Goal: Find specific fact: Find specific fact

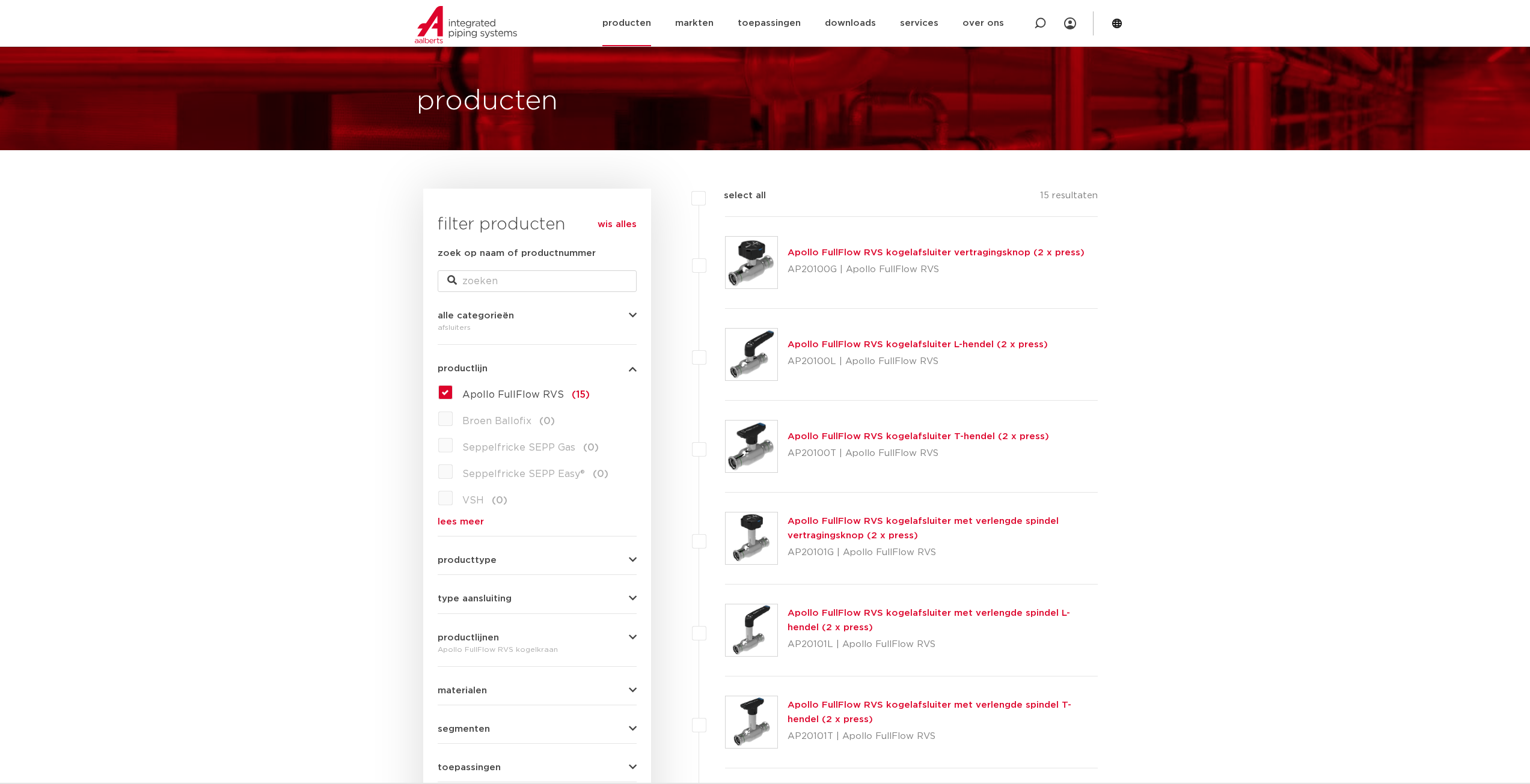
click at [460, 22] on img at bounding box center [466, 24] width 102 height 37
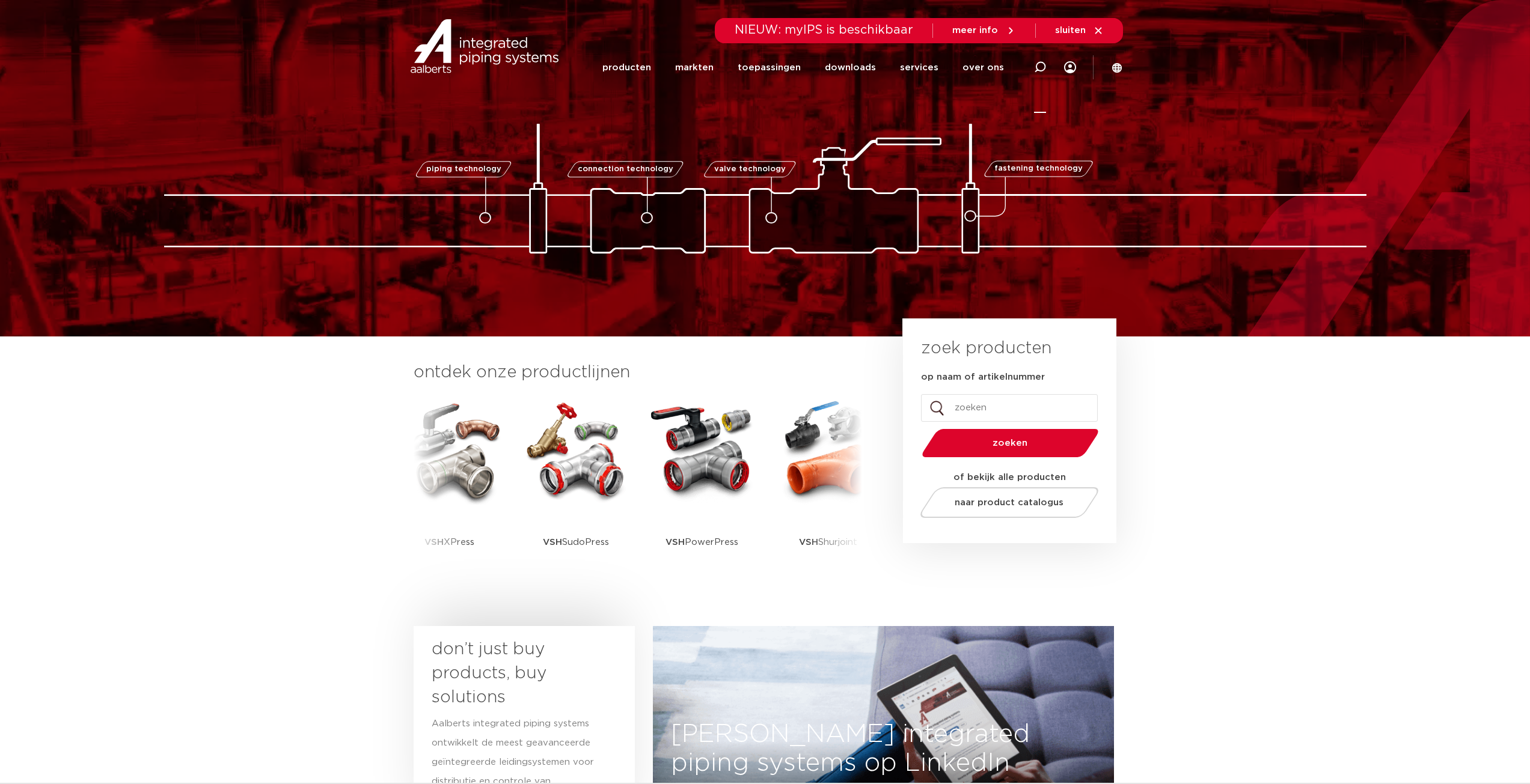
click at [1038, 67] on icon at bounding box center [1040, 67] width 12 height 12
click at [874, 73] on input "Zoeken" at bounding box center [858, 65] width 378 height 24
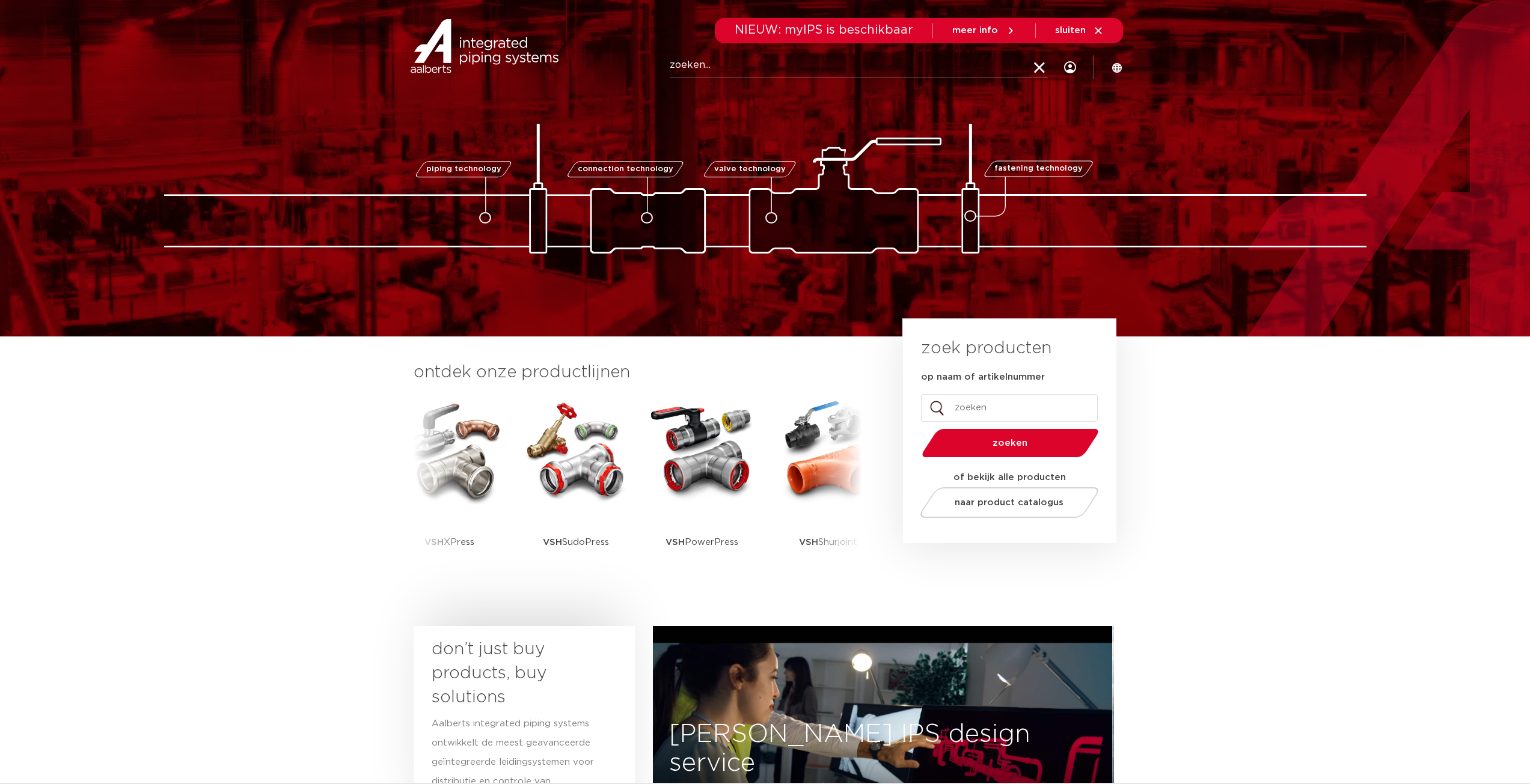
paste input "VSH UltraPress overgang naar Xpress 20x15"
type input "VSH UltraPress overgang naar Xpress 20x15"
click button "Zoeken" at bounding box center [0, 0] width 0 height 0
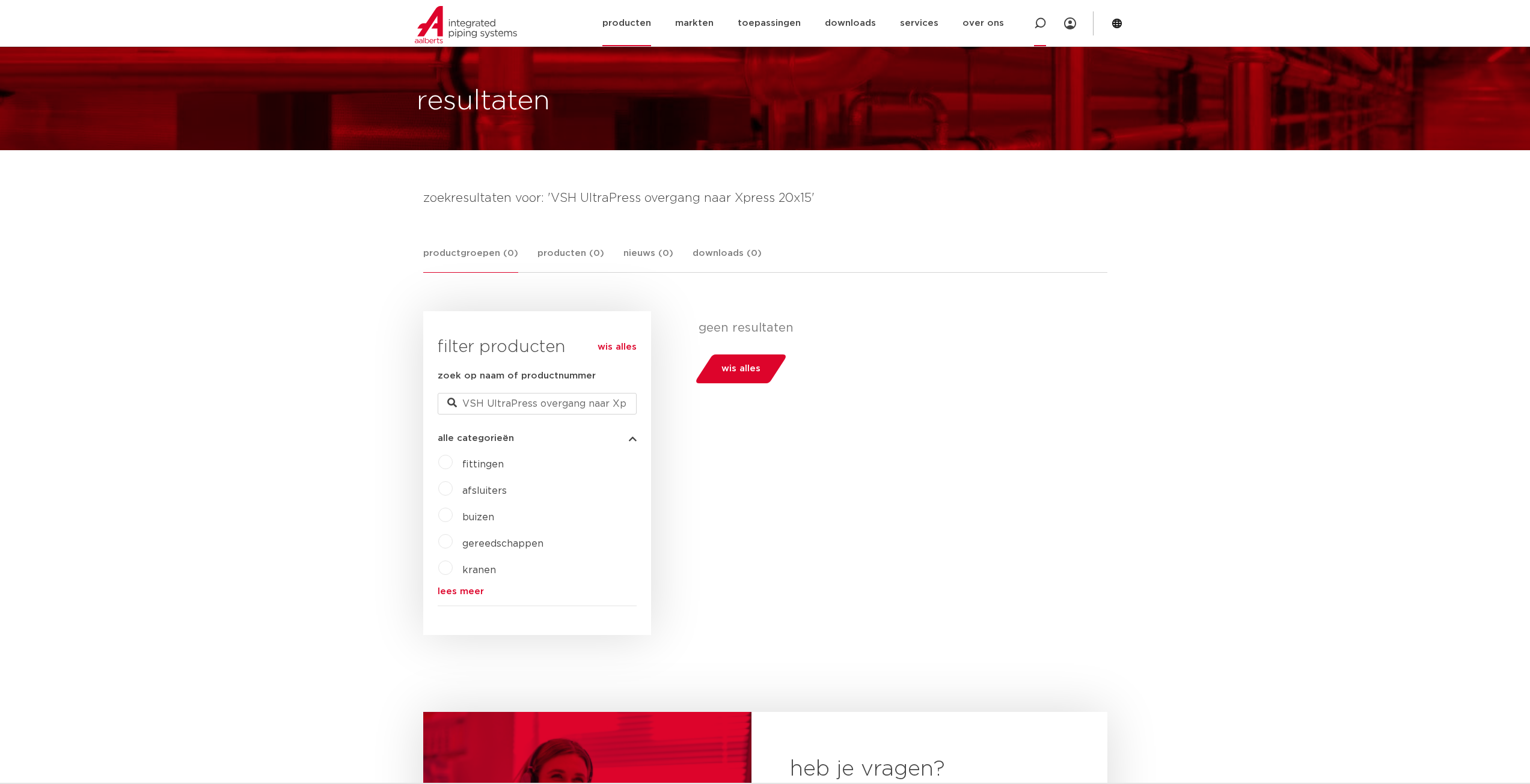
click at [1043, 25] on icon at bounding box center [1040, 23] width 12 height 12
click at [734, 21] on input "Zoeken" at bounding box center [860, 22] width 378 height 24
paste input "3824315"
type input "3824315"
click button "Zoeken" at bounding box center [0, 0] width 0 height 0
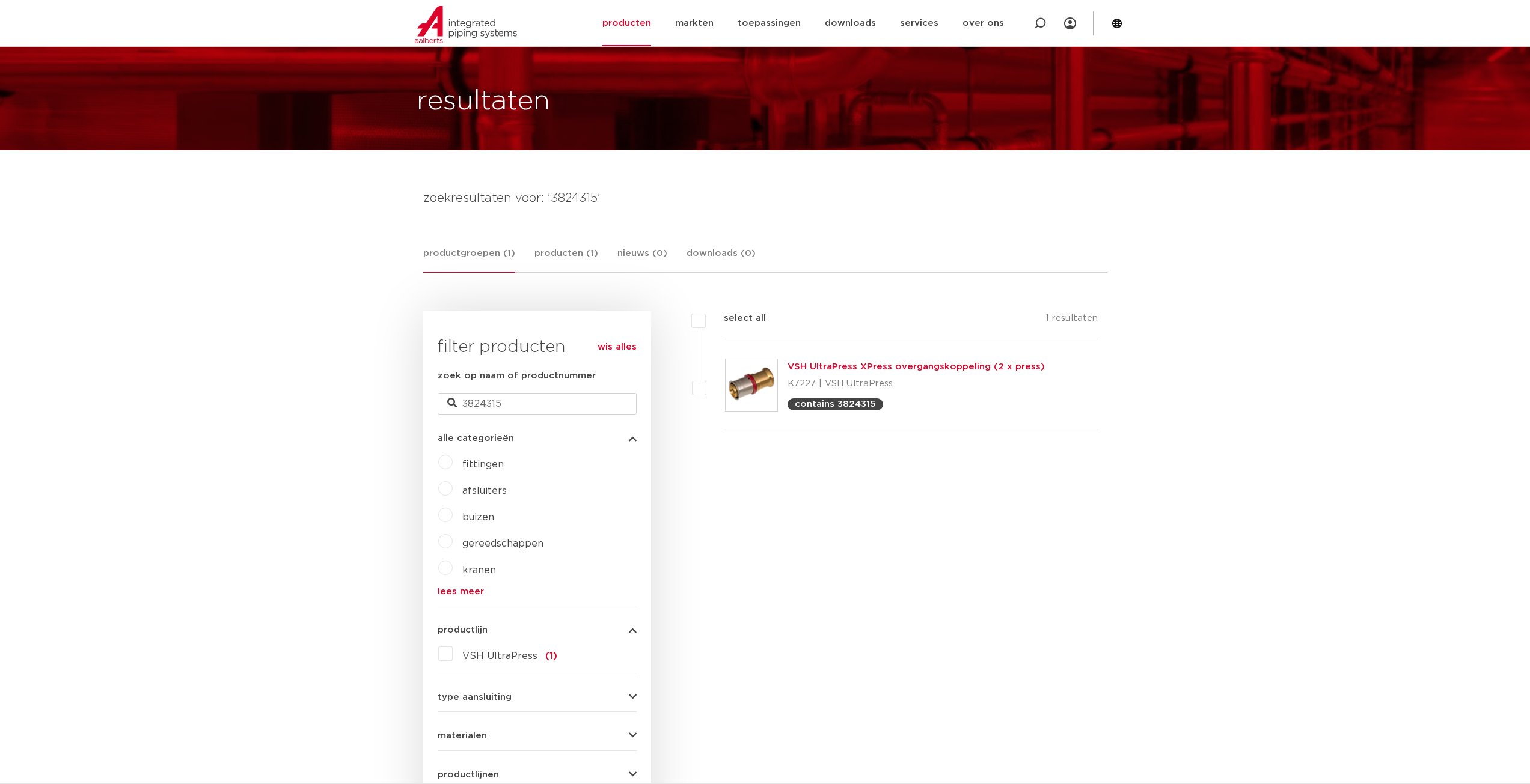
click at [827, 368] on link "VSH UltraPress XPress overgangskoppeling (2 x press)" at bounding box center [915, 366] width 257 height 9
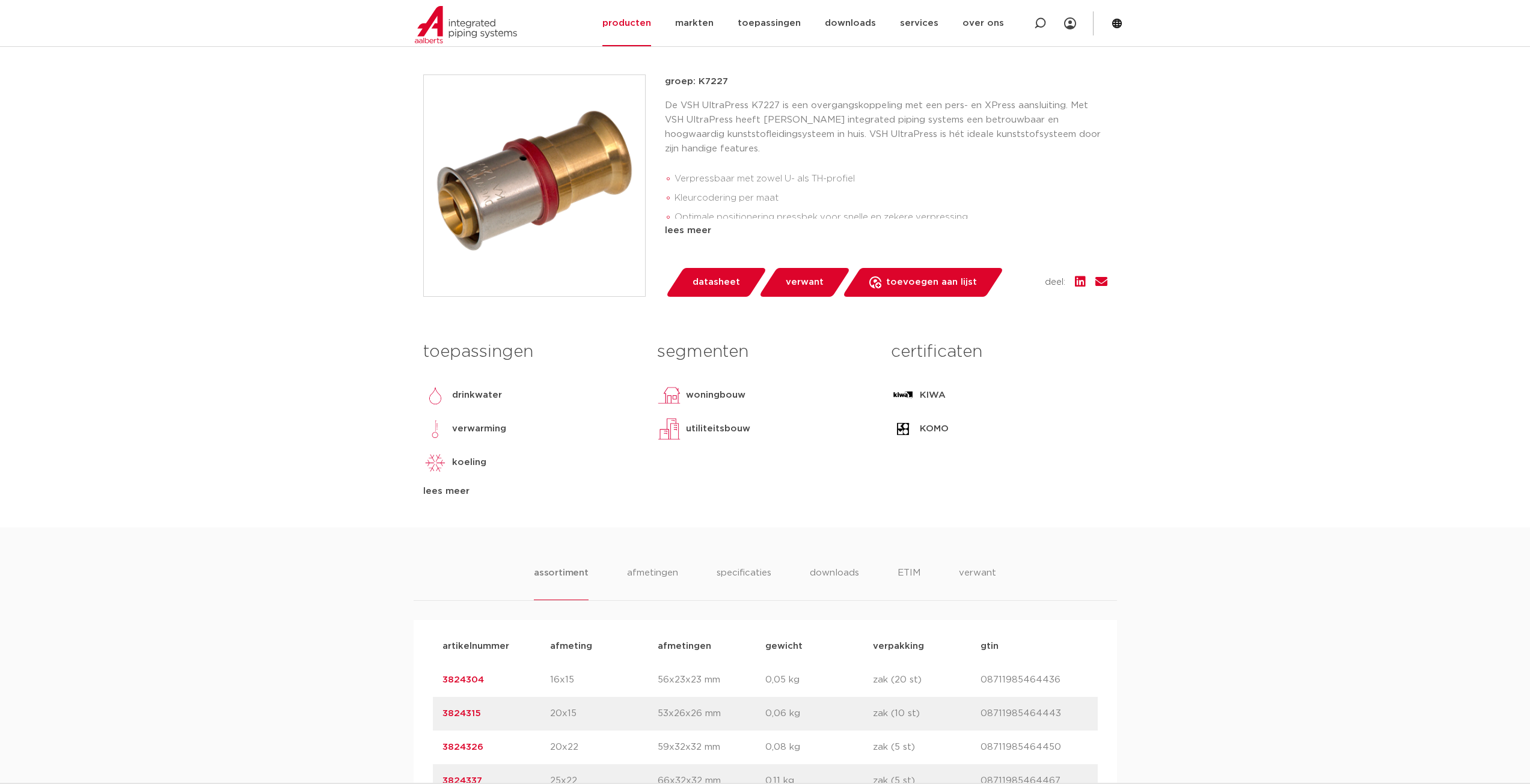
scroll to position [601, 0]
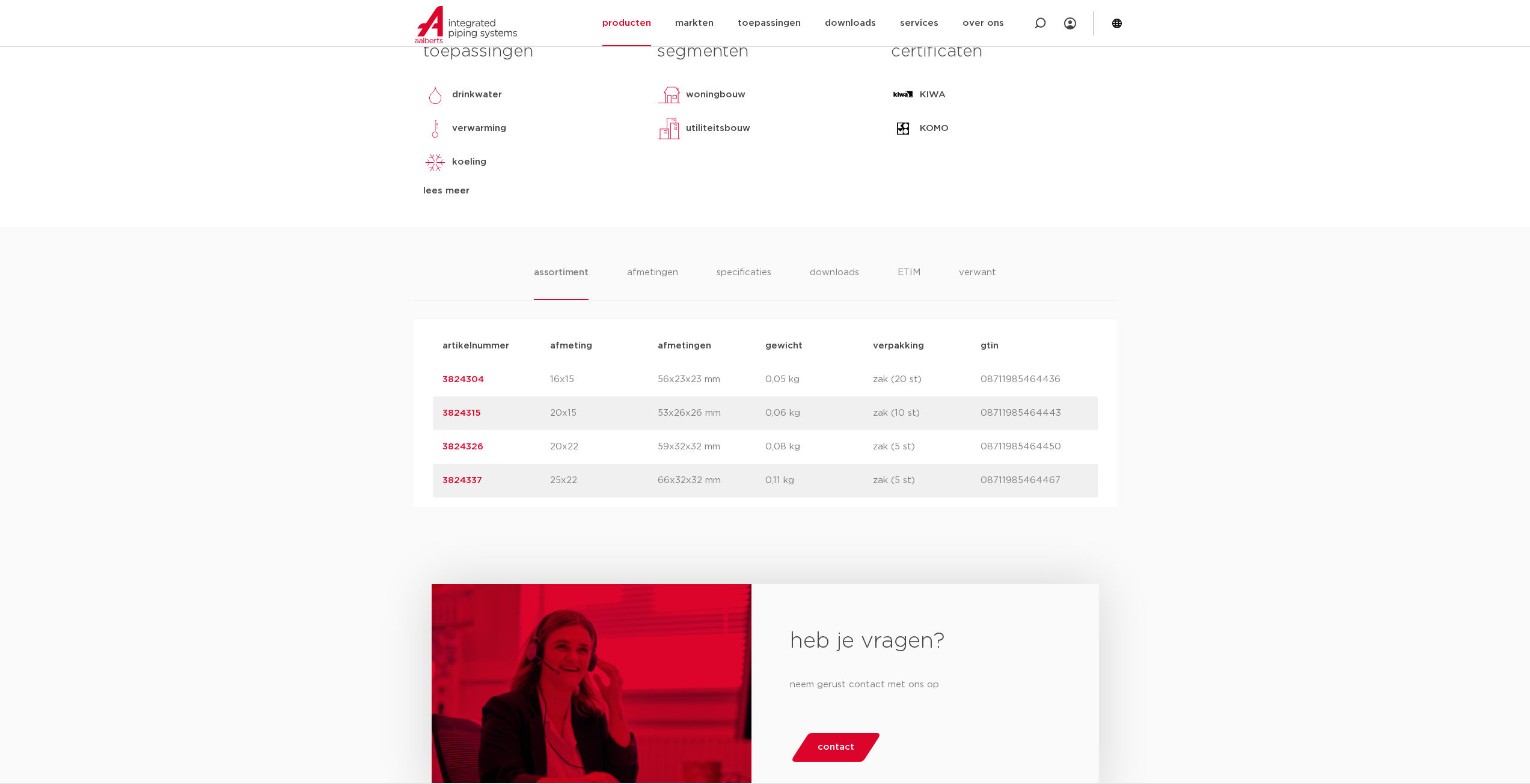
drag, startPoint x: 566, startPoint y: 482, endPoint x: 589, endPoint y: 484, distance: 23.1
click at [589, 484] on p "25x22" at bounding box center [604, 481] width 108 height 14
drag, startPoint x: 574, startPoint y: 482, endPoint x: 566, endPoint y: 479, distance: 8.5
click at [566, 479] on p "25x22" at bounding box center [604, 481] width 108 height 14
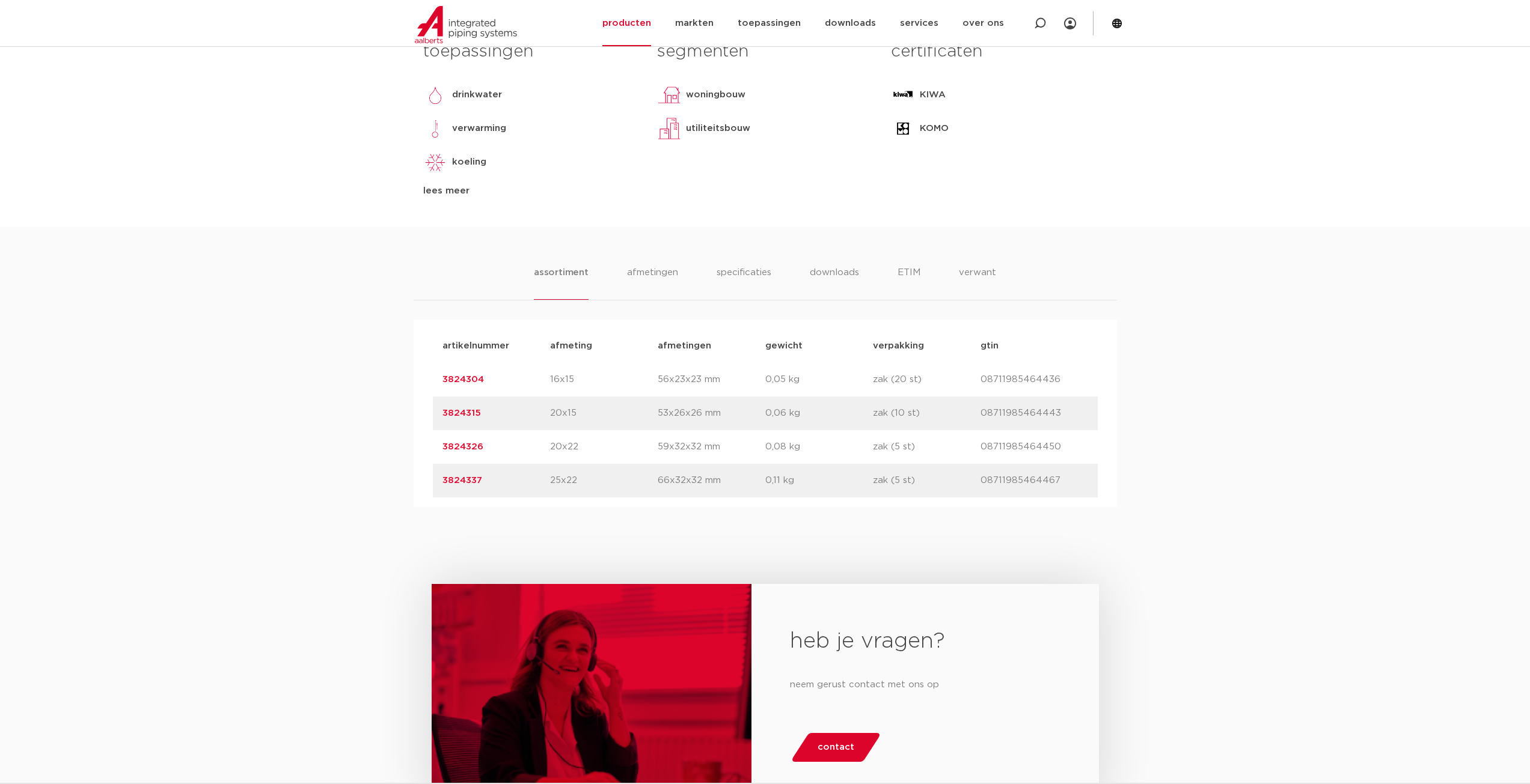
click at [567, 483] on p "25x22" at bounding box center [604, 481] width 108 height 14
click at [865, 531] on div "heb je vragen? neem gerust contact met ons op contact" at bounding box center [765, 702] width 1530 height 390
click at [472, 479] on link "3824337" at bounding box center [462, 480] width 39 height 9
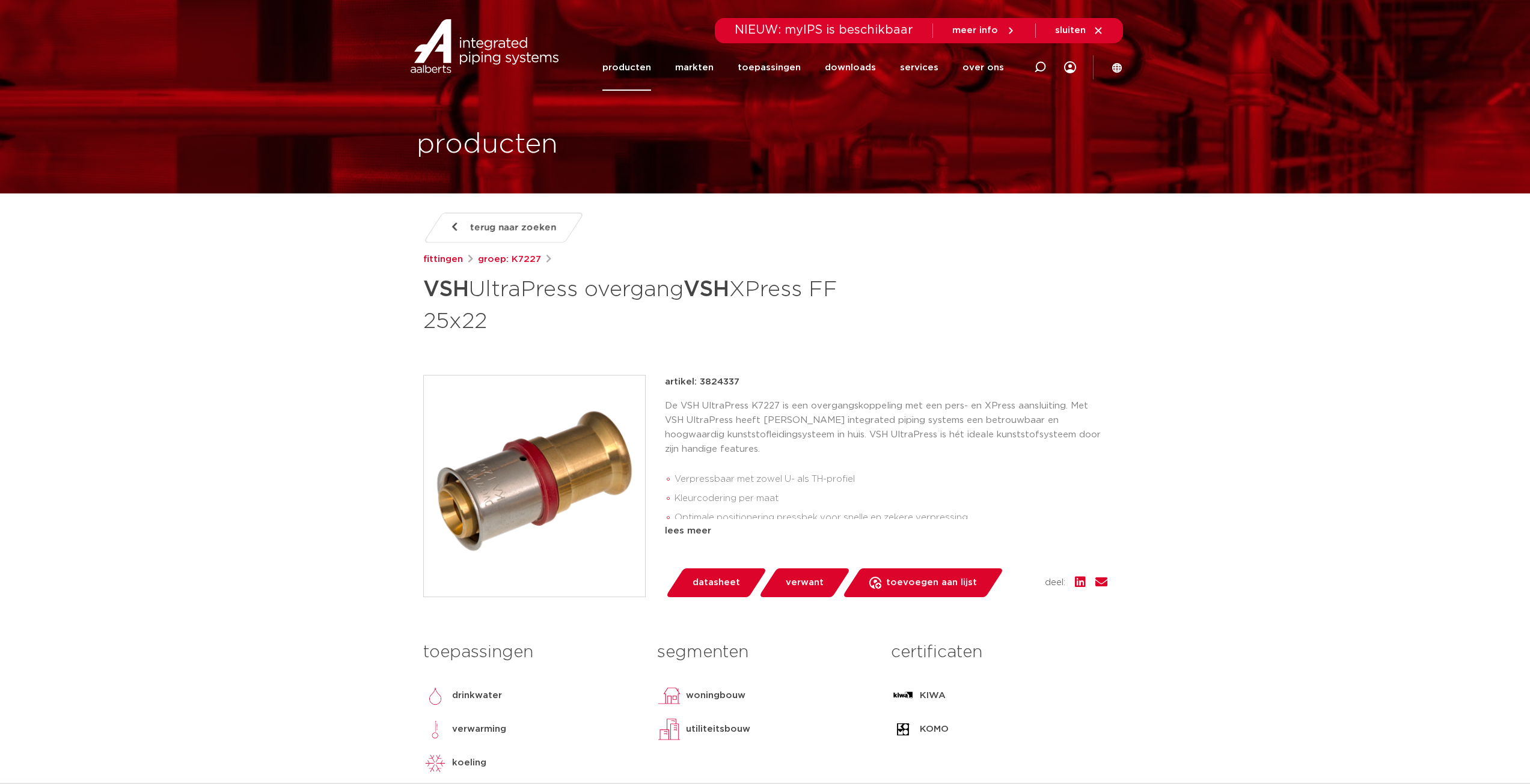
click at [710, 383] on p "artikel: 3824337" at bounding box center [702, 382] width 75 height 14
click at [710, 380] on p "artikel: 3824337" at bounding box center [702, 382] width 75 height 14
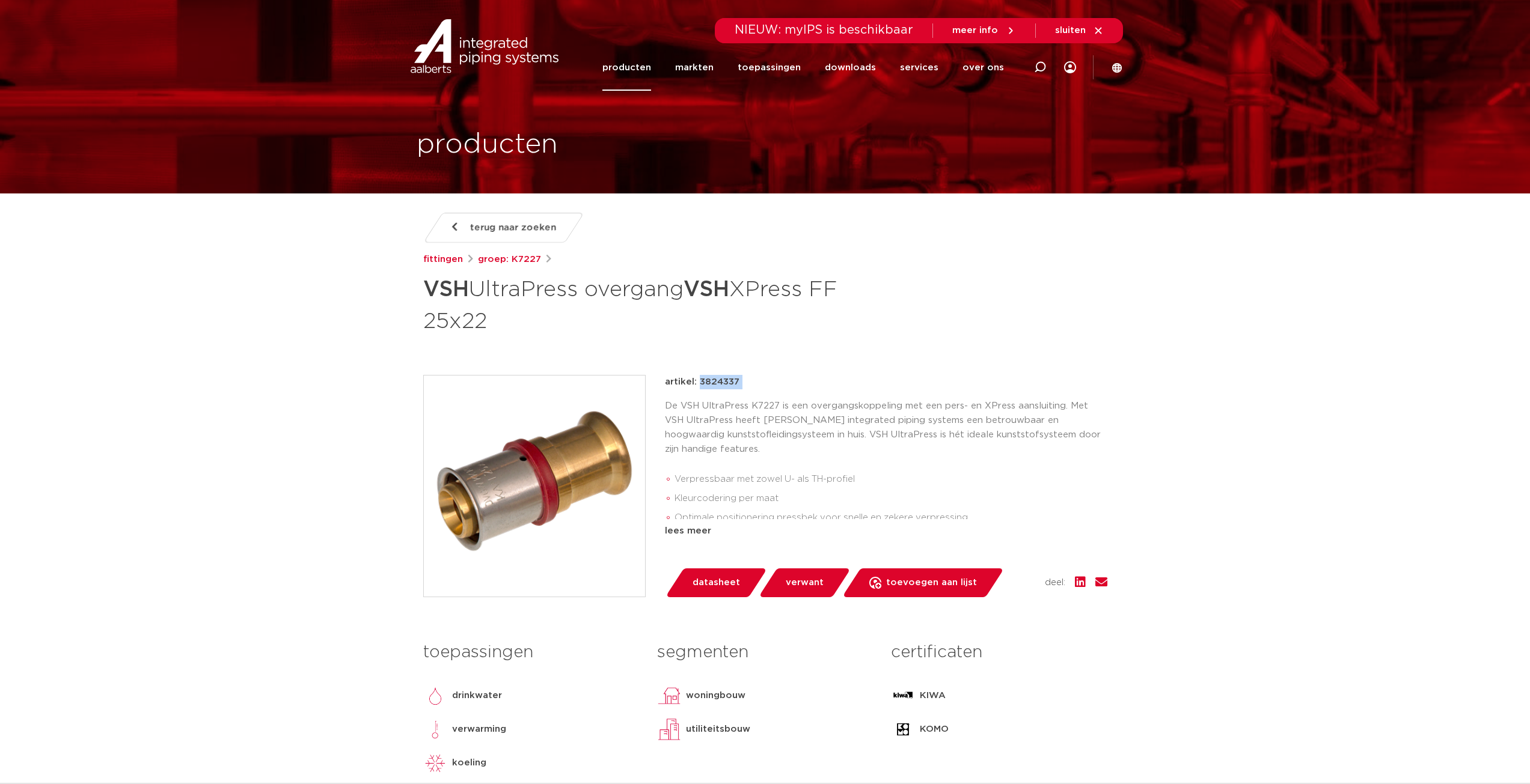
click at [745, 372] on div "terug naar zoeken fittingen groep: K7227 VSH UltraPress overgang VSH XPress FF …" at bounding box center [765, 520] width 703 height 615
click at [718, 380] on p "artikel: 3824337" at bounding box center [702, 382] width 75 height 14
copy p "3824337"
